Goal: Task Accomplishment & Management: Manage account settings

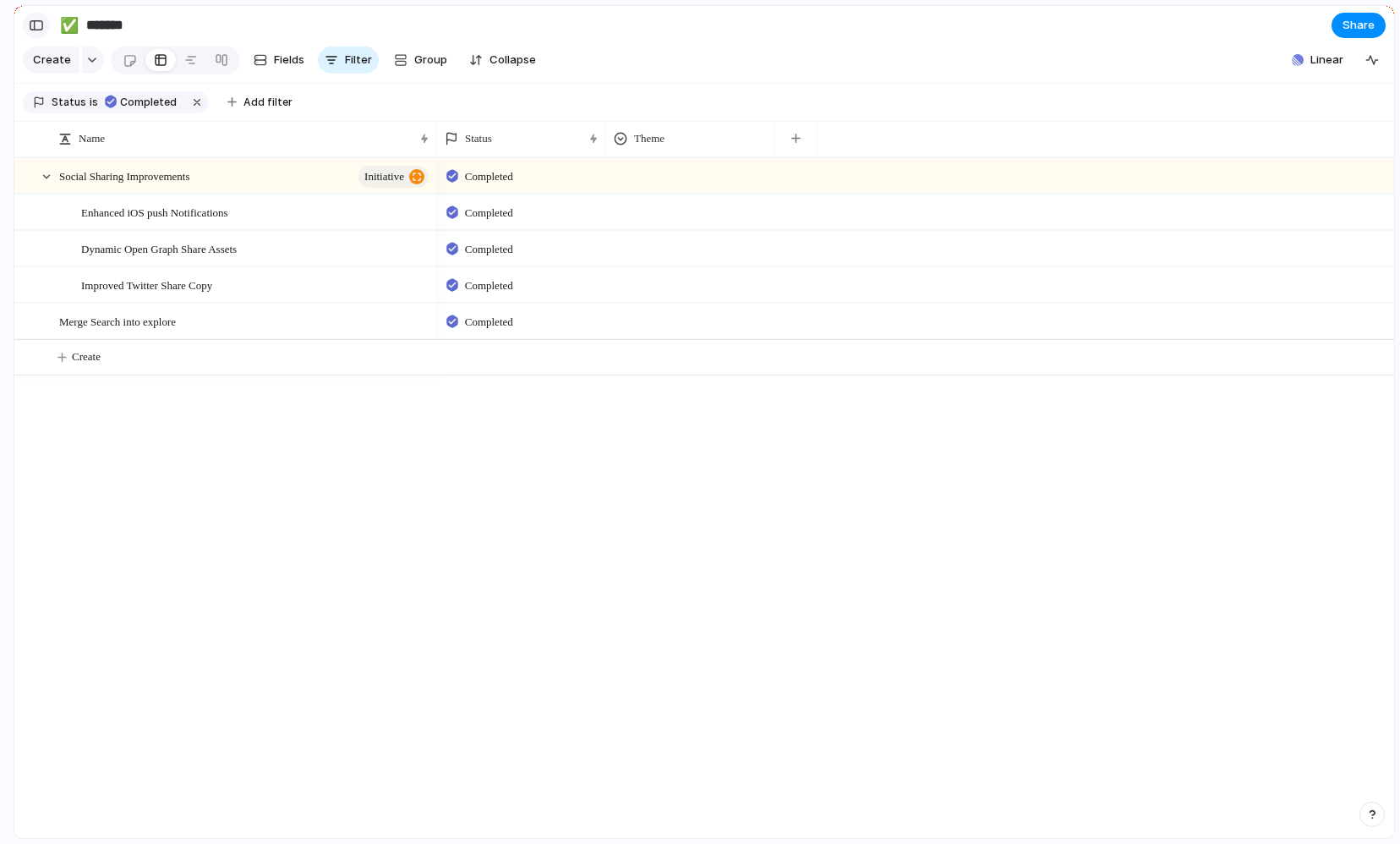
click at [44, 26] on div "button" at bounding box center [36, 25] width 16 height 12
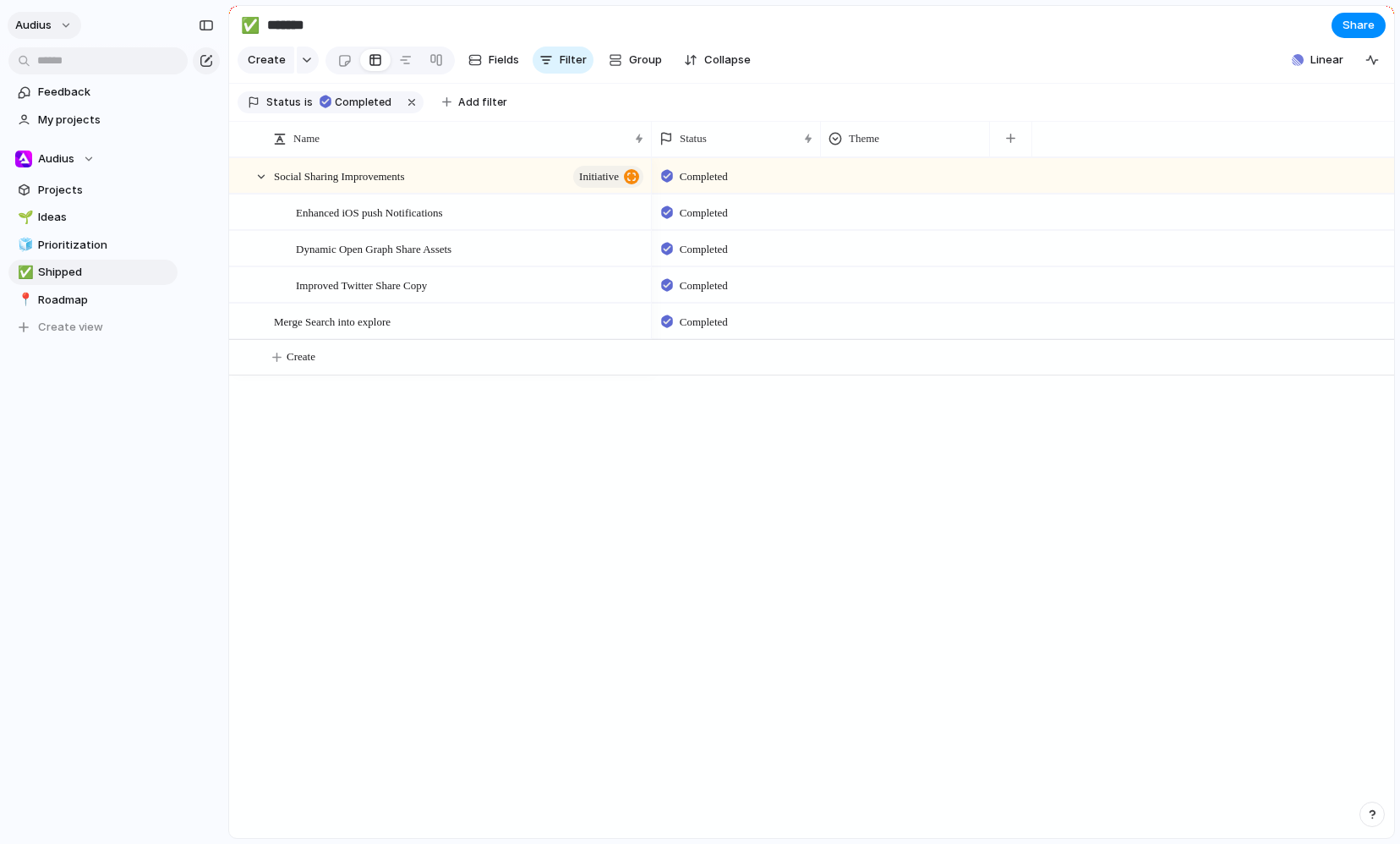
click at [69, 26] on button "Audius" at bounding box center [44, 26] width 74 height 27
click at [122, 91] on li "Invite members" at bounding box center [82, 90] width 141 height 27
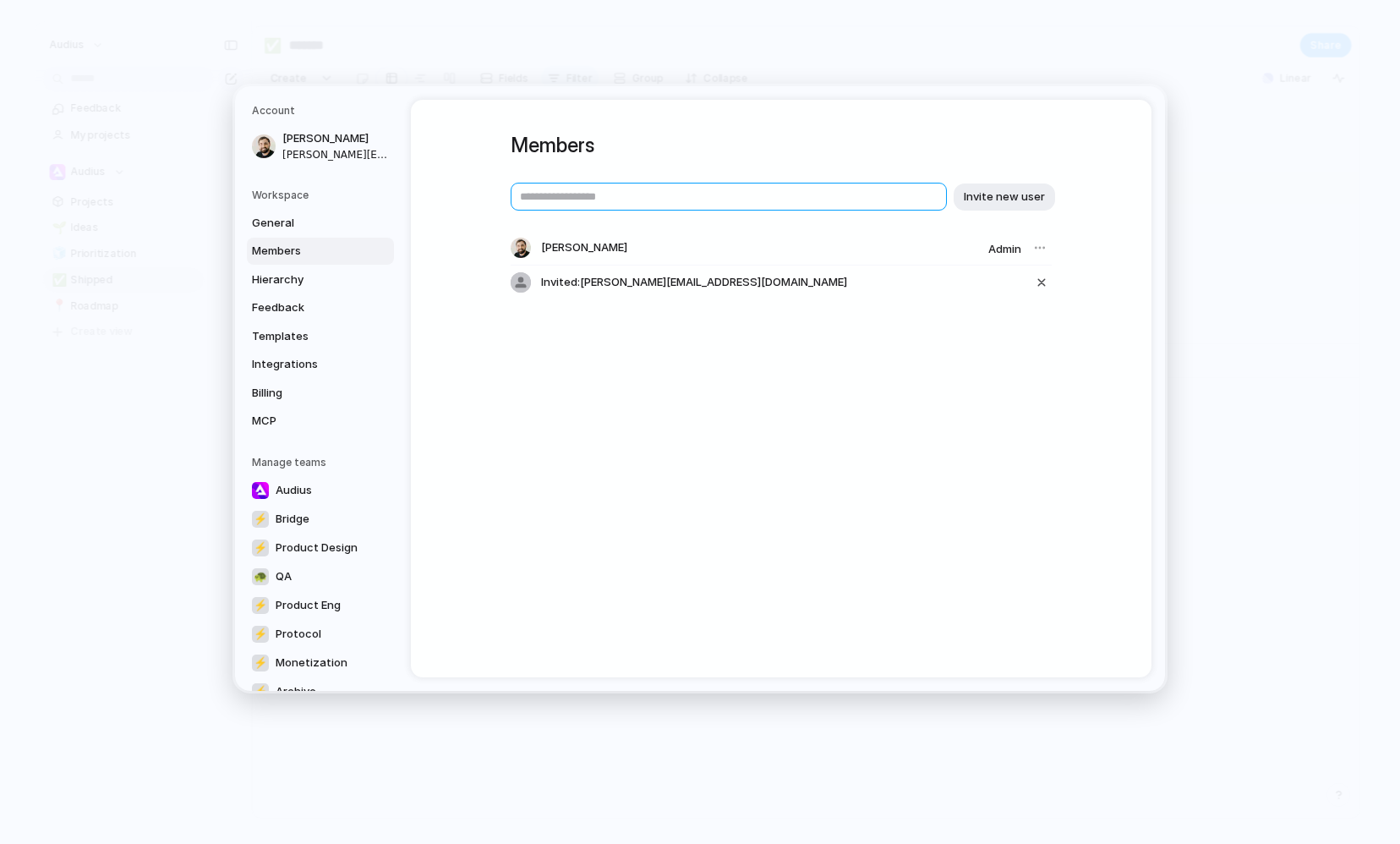
click at [658, 197] on input "text" at bounding box center [729, 196] width 437 height 28
type input "**********"
click at [673, 192] on span "Invite new user" at bounding box center [1004, 195] width 81 height 17
